Goal: Information Seeking & Learning: Learn about a topic

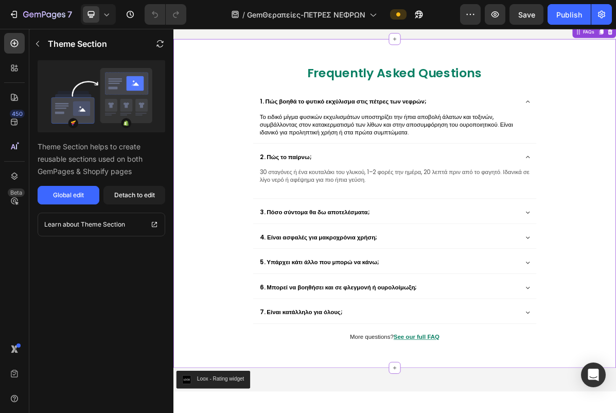
scroll to position [776, 0]
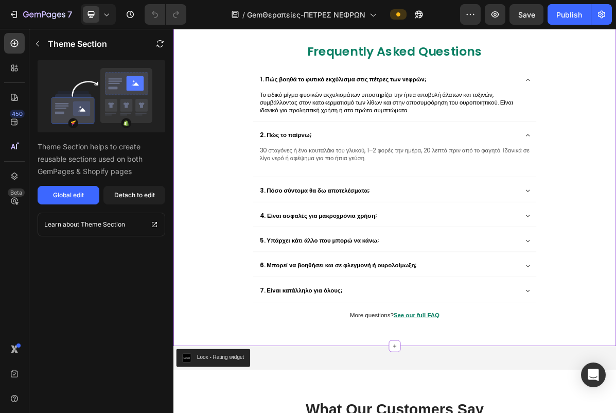
click at [615, 259] on div "3. Πόσο σύντομα θα δω αποτελέσματα;" at bounding box center [481, 254] width 395 height 30
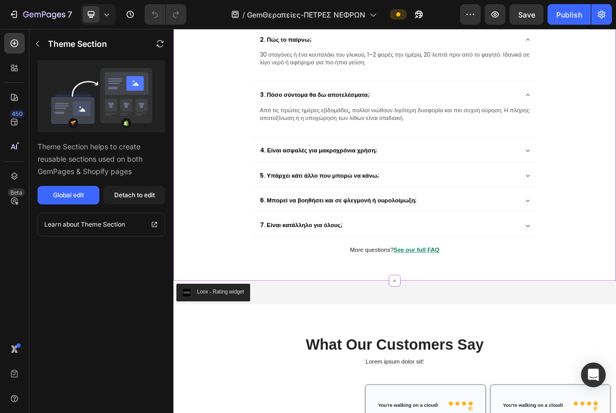
scroll to position [911, 0]
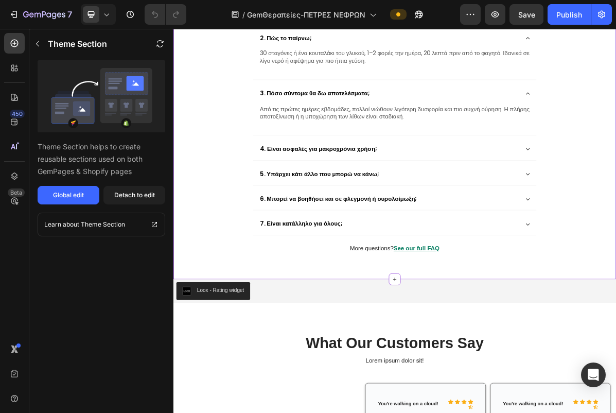
click at [615, 182] on div "4. Είναι ασφαλές για μακροχρόνια χρήση;" at bounding box center [481, 196] width 395 height 30
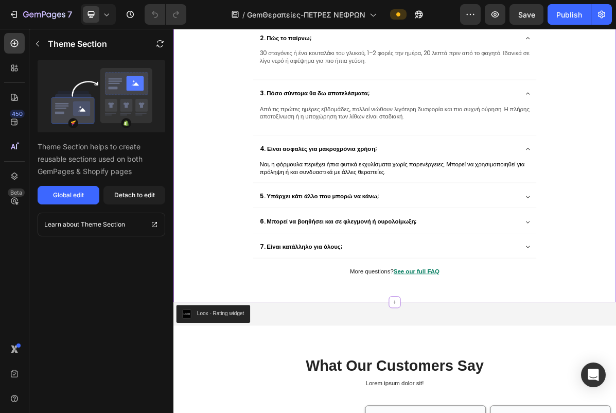
click at [615, 248] on div "5. Υπάρχει κάτι άλλο που μπορώ να κάνω;" at bounding box center [481, 262] width 395 height 30
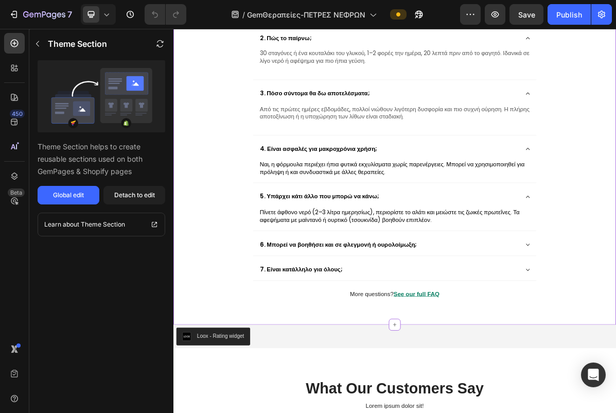
click at [615, 254] on div "5. Υπάρχει κάτι άλλο που μπορώ να κάνω;" at bounding box center [481, 262] width 395 height 30
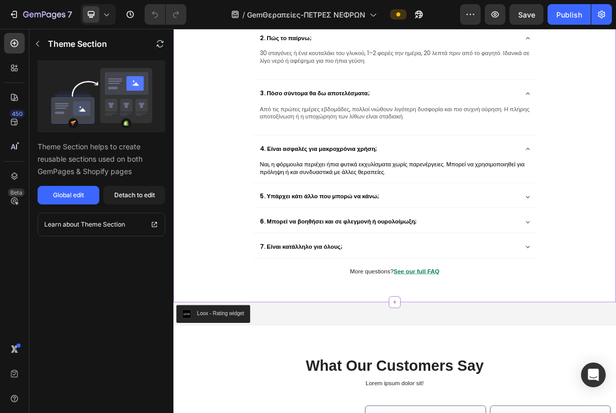
click at [615, 258] on div "1. Πώς βοηθά το φυτικό εκχύλισμα στις πέτρες των νεφρών; Το ειδικό μίγμα φυσικώ…" at bounding box center [482, 148] width 396 height 399
click at [615, 258] on div "5. Υπάρχει κάτι άλλο που μπορώ να κάνω;" at bounding box center [481, 262] width 395 height 30
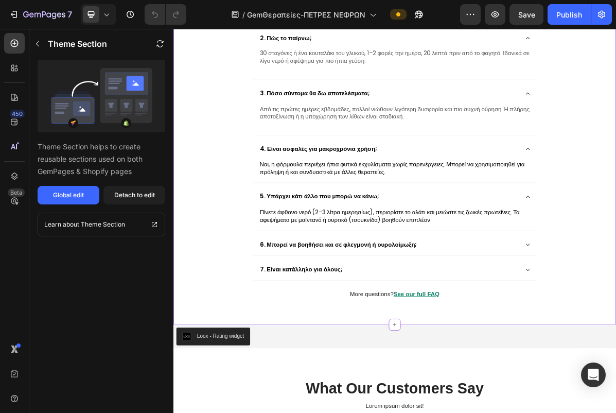
click at [615, 316] on div "6. Μπορεί να βοηθήσει και σε φλεγμονή ή ουρολοίμωξη;" at bounding box center [481, 329] width 395 height 30
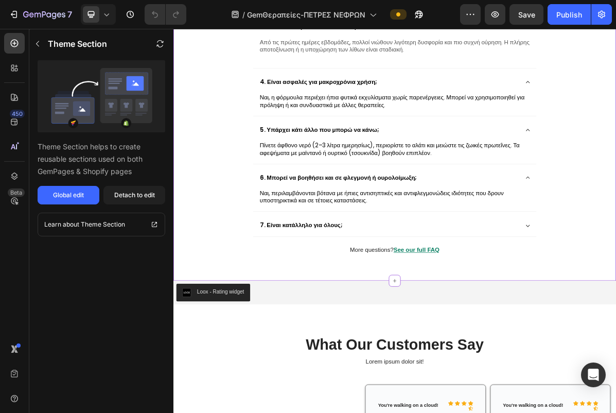
scroll to position [1005, 0]
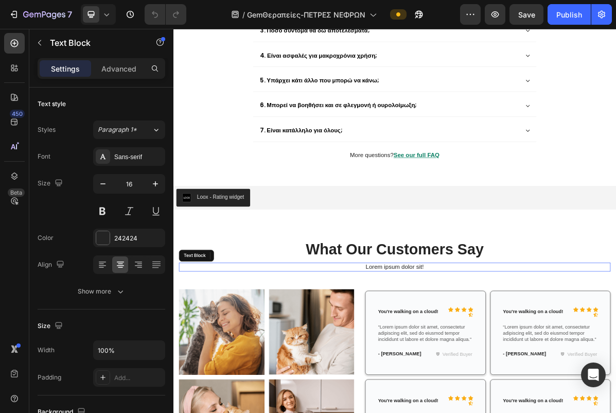
scroll to position [1016, 0]
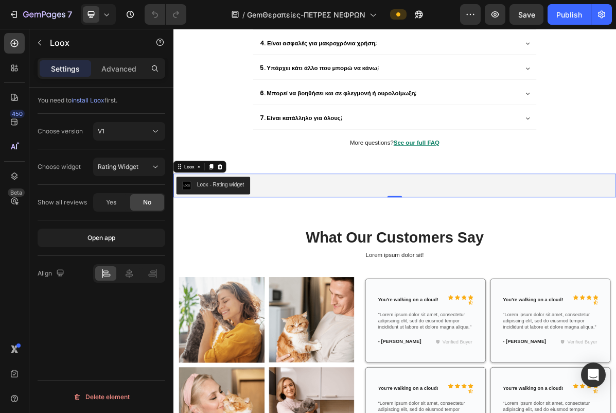
click at [615, 240] on div "Loox - Rating widget" at bounding box center [481, 247] width 609 height 25
click at [253, 235] on button "Loox - Rating widget" at bounding box center [228, 247] width 103 height 25
click at [373, 243] on div "Loox - Rating widget" at bounding box center [481, 247] width 609 height 25
click at [493, 13] on icon "button" at bounding box center [495, 14] width 8 height 6
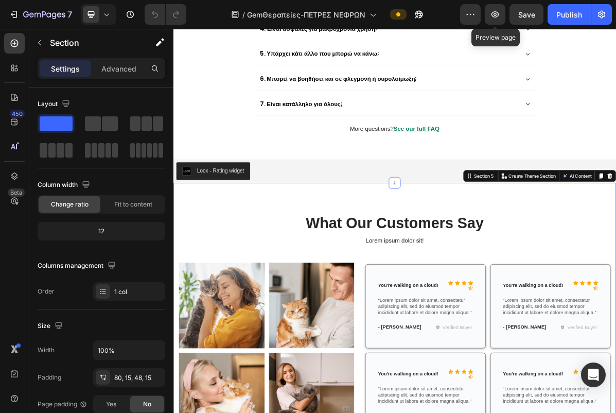
scroll to position [1041, 0]
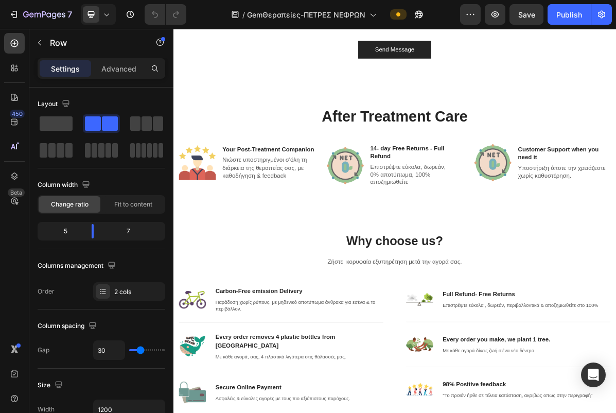
scroll to position [2567, 0]
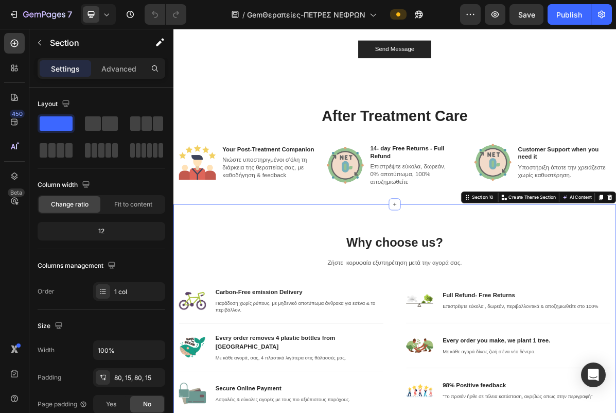
click at [41, 44] on icon "button" at bounding box center [39, 43] width 8 height 8
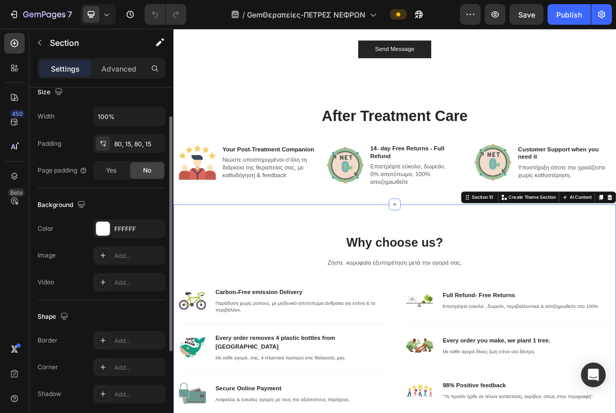
scroll to position [244, 0]
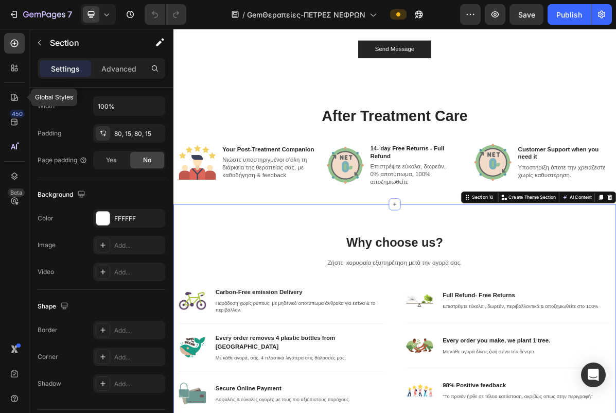
click at [14, 94] on icon at bounding box center [14, 97] width 10 height 10
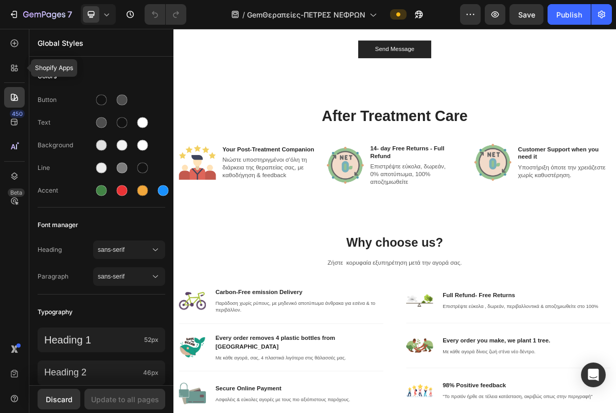
click at [13, 72] on icon at bounding box center [14, 68] width 10 height 10
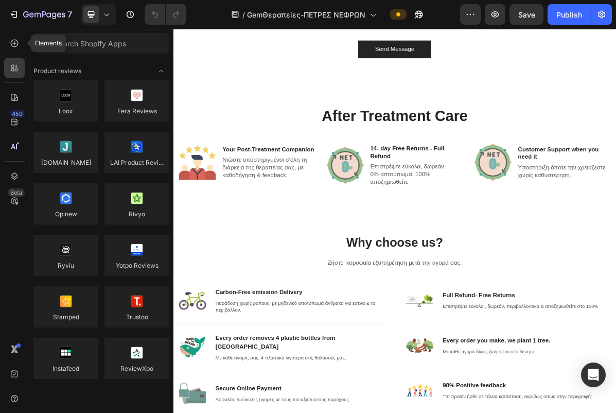
click at [16, 44] on icon at bounding box center [14, 43] width 10 height 10
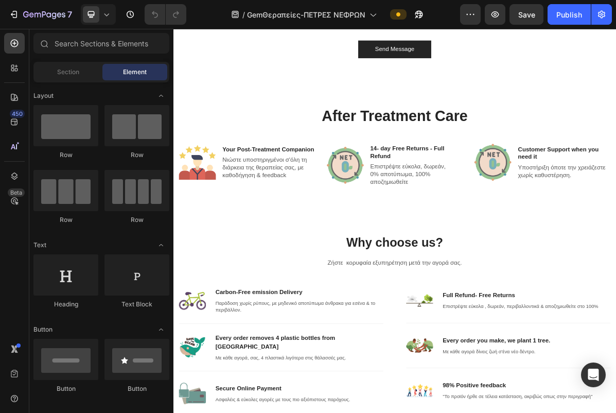
click at [18, 69] on icon at bounding box center [14, 68] width 10 height 10
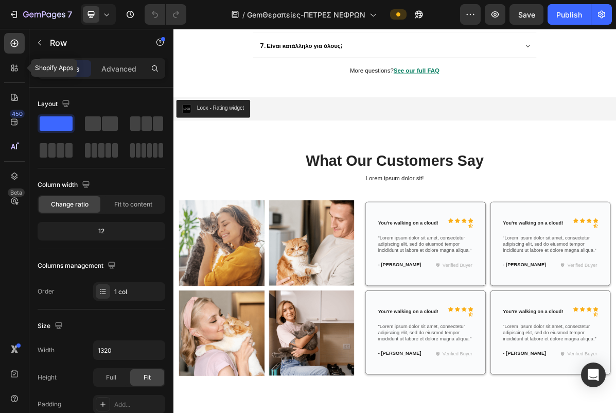
scroll to position [1087, 0]
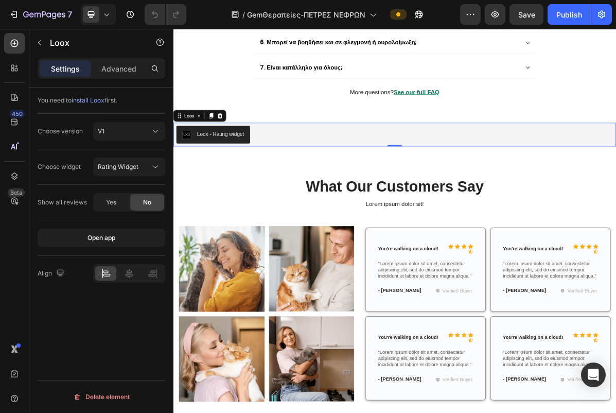
click at [114, 133] on div "V1" at bounding box center [124, 131] width 52 height 9
click at [106, 128] on div "V1" at bounding box center [124, 131] width 52 height 9
click at [106, 166] on span "Rating Widget" at bounding box center [118, 167] width 41 height 8
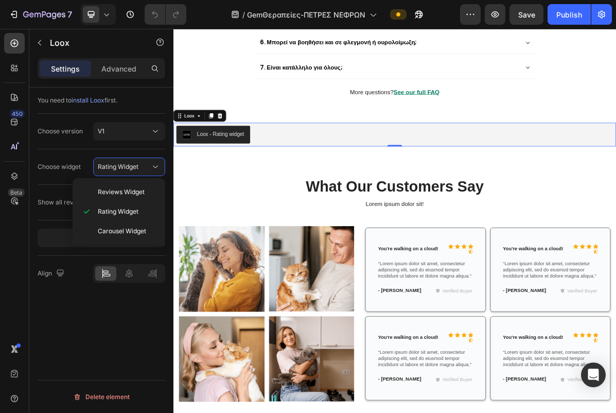
click at [93, 228] on div "Carousel Widget" at bounding box center [119, 231] width 84 height 20
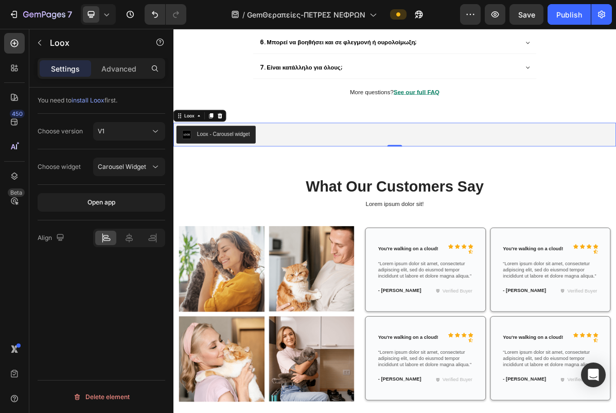
click at [528, 19] on span "Save" at bounding box center [526, 14] width 17 height 9
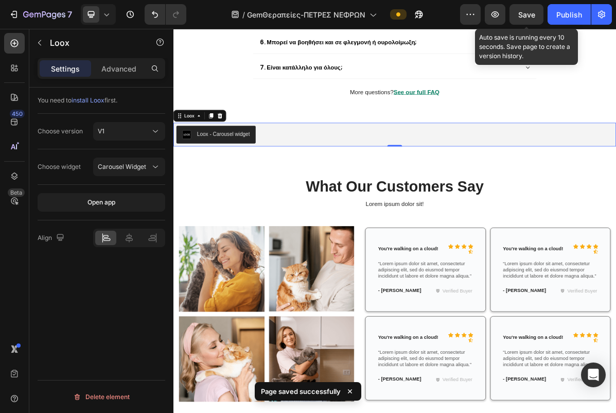
click at [498, 14] on icon "button" at bounding box center [495, 14] width 10 height 10
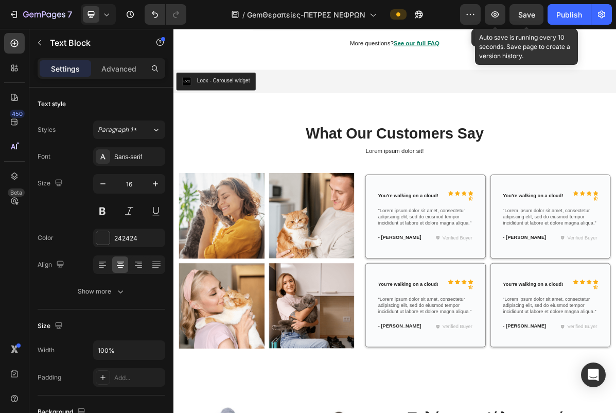
scroll to position [1158, 0]
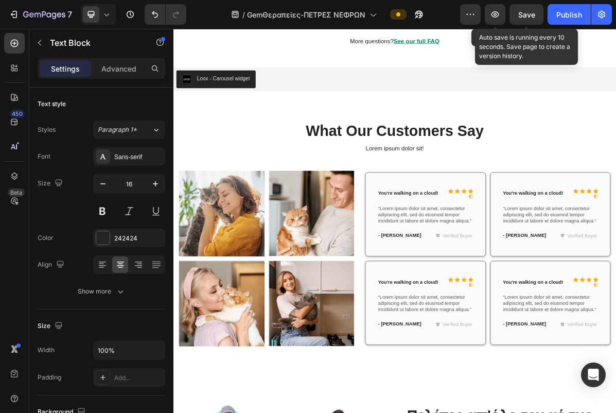
click at [615, 195] on p "Lorem ipsum dolor sit!" at bounding box center [482, 195] width 600 height 11
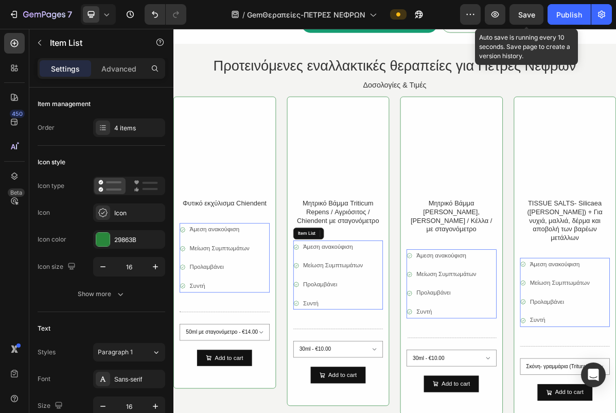
scroll to position [217, 0]
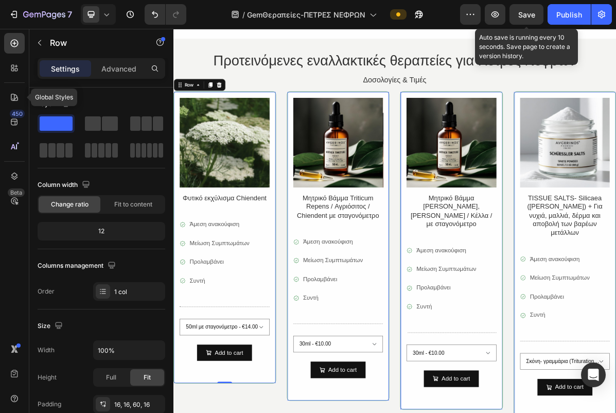
click at [7, 95] on div at bounding box center [14, 97] width 21 height 21
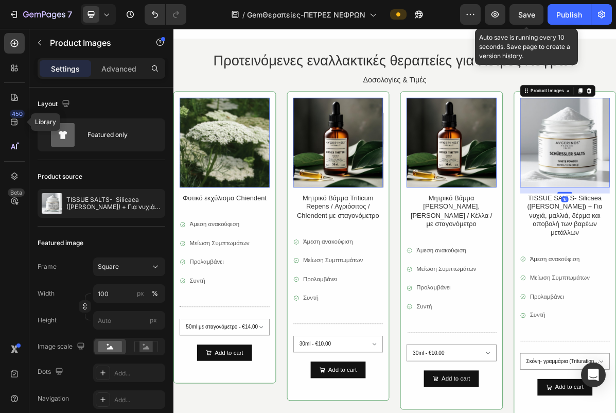
click at [12, 126] on icon at bounding box center [14, 122] width 10 height 10
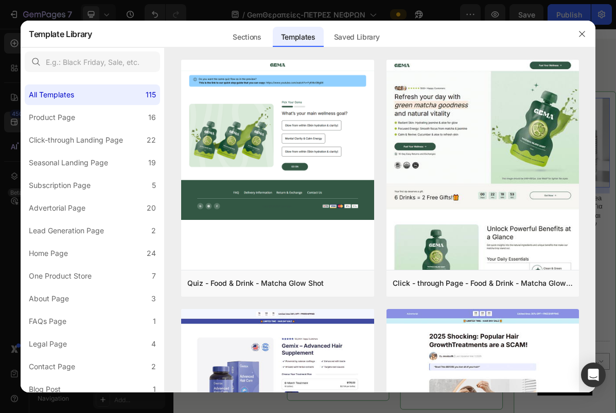
click at [582, 38] on icon "button" at bounding box center [582, 34] width 8 height 8
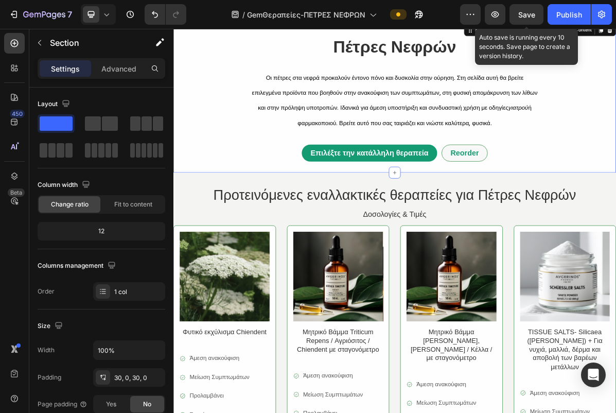
scroll to position [29, 0]
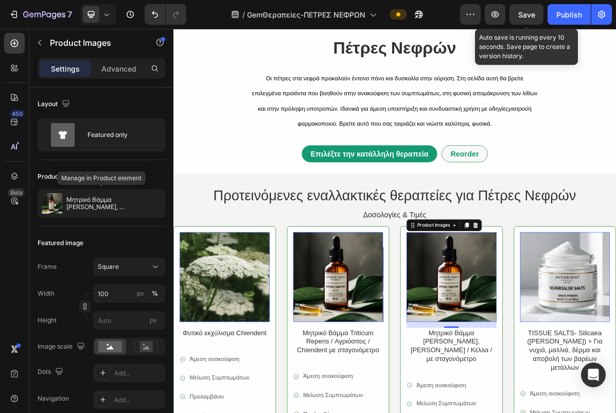
click at [88, 203] on p "Μητρικό Βάμμα [PERSON_NAME], [PERSON_NAME] / Κέλλα / με σταγονόμετρο" at bounding box center [113, 203] width 95 height 14
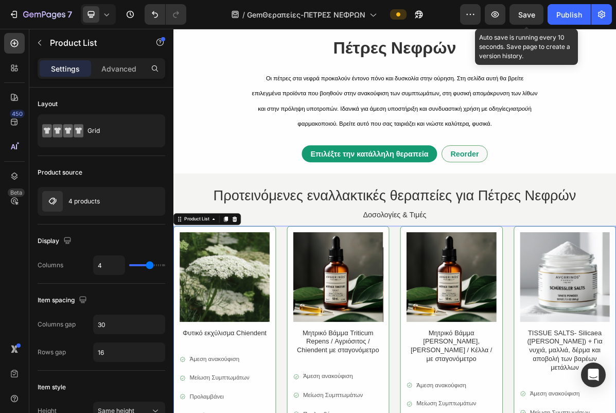
click at [86, 204] on p "4 products" at bounding box center [83, 201] width 31 height 7
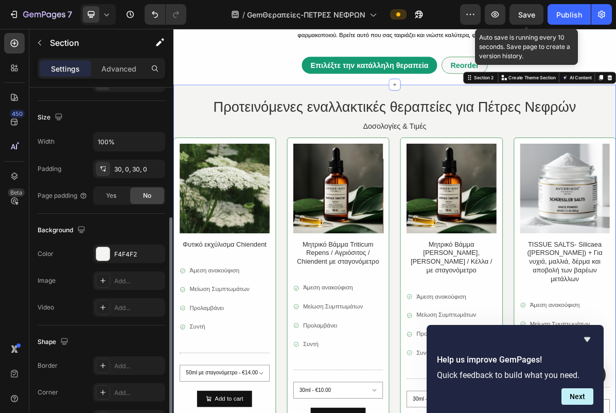
scroll to position [210, 0]
